Goal: Task Accomplishment & Management: Use online tool/utility

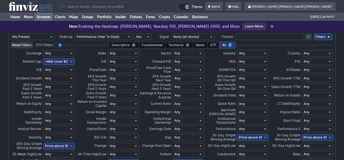
click at [52, 37] on select "My Presets -Save Screen -Edit Screens s: sma 20 y sma50 s: Strong Up Trend cdi …" at bounding box center [32, 37] width 45 height 7
click at [10, 34] on select "My Presets -Save Screen -Edit Screens s: sma 20 y sma50 s: Strong Up Trend cdi …" at bounding box center [32, 37] width 45 height 7
select select "My Presets"
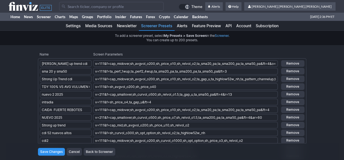
type input "streng up trend cdi"
click at [54, 153] on input "Save Changes" at bounding box center [51, 152] width 27 height 8
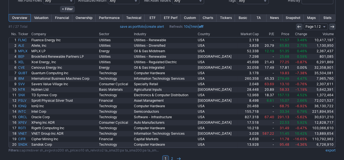
scroll to position [192, 0]
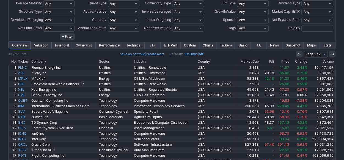
click at [300, 61] on th "Change" at bounding box center [299, 61] width 18 height 5
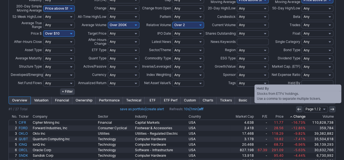
scroll to position [192, 0]
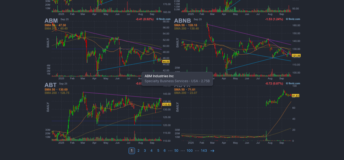
scroll to position [259, 0]
